Goal: Find specific page/section: Find specific page/section

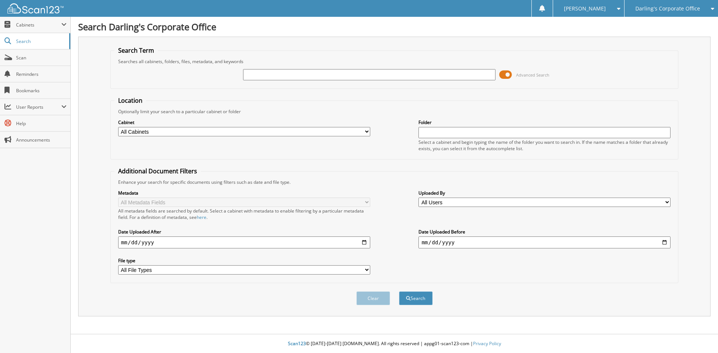
click at [254, 75] on input "text" at bounding box center [369, 74] width 252 height 11
type input "258792"
click at [399, 292] on button "Search" at bounding box center [416, 299] width 34 height 14
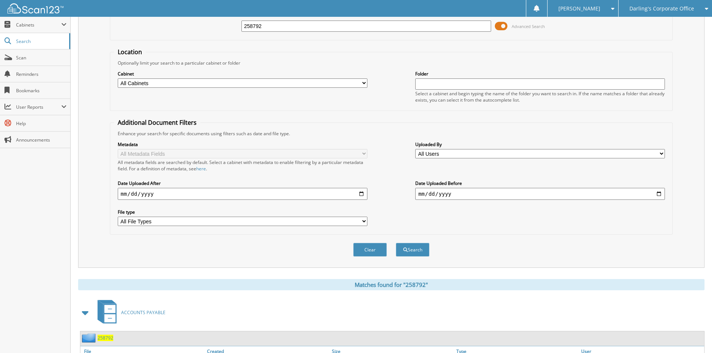
scroll to position [150, 0]
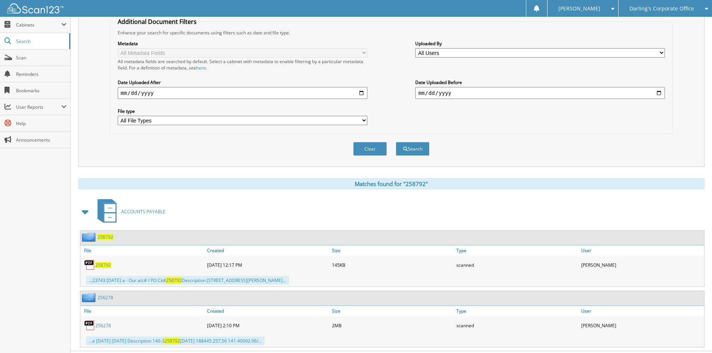
click at [107, 265] on span "258792" at bounding box center [103, 265] width 16 height 6
